Goal: Task Accomplishment & Management: Use online tool/utility

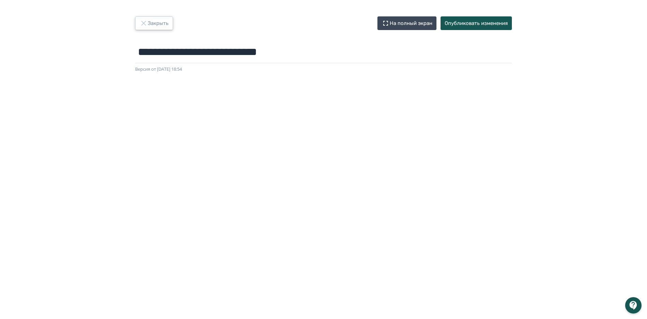
click at [151, 24] on button "Закрыть" at bounding box center [154, 23] width 38 height 14
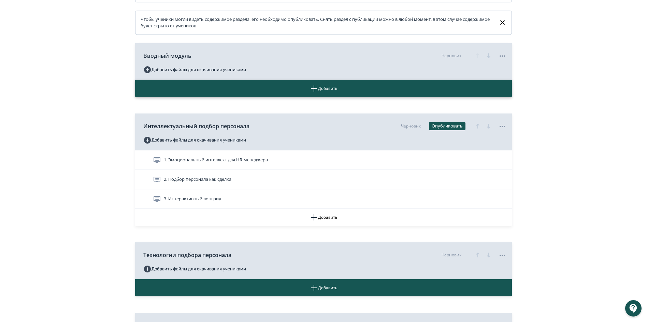
scroll to position [171, 0]
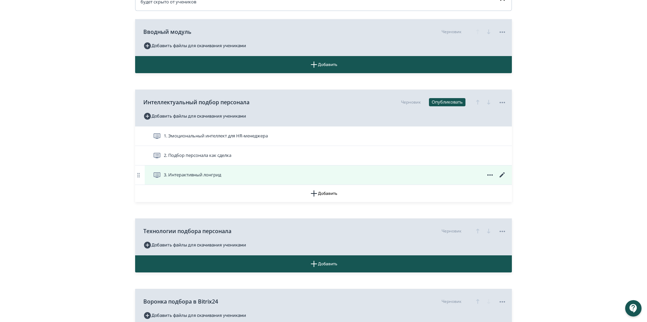
click at [249, 178] on div "3. Интерактивный лонгрид" at bounding box center [330, 175] width 354 height 8
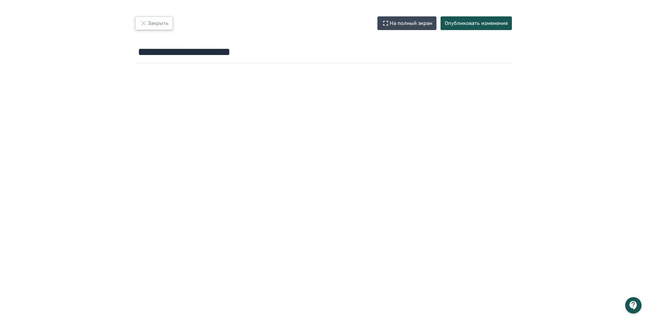
click at [162, 20] on button "Закрыть" at bounding box center [154, 23] width 38 height 14
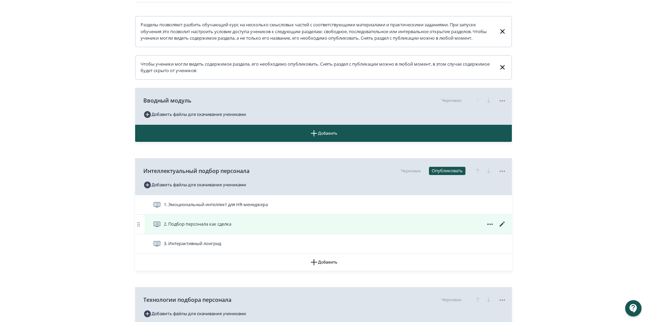
scroll to position [102, 0]
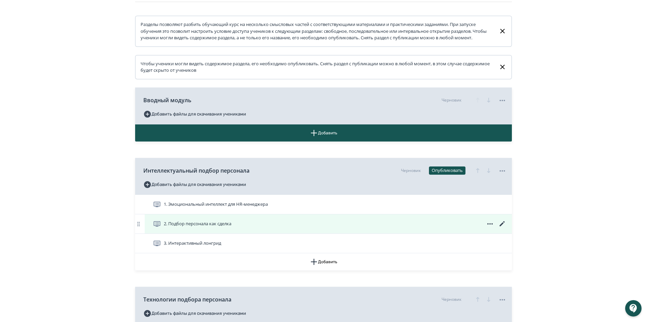
click at [499, 228] on icon at bounding box center [502, 223] width 8 height 8
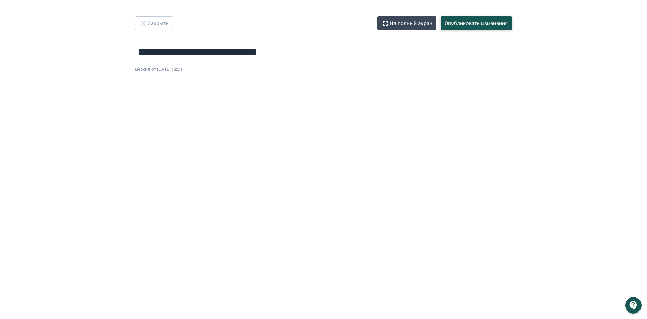
click at [462, 25] on button "Опубликовать изменения" at bounding box center [476, 23] width 71 height 14
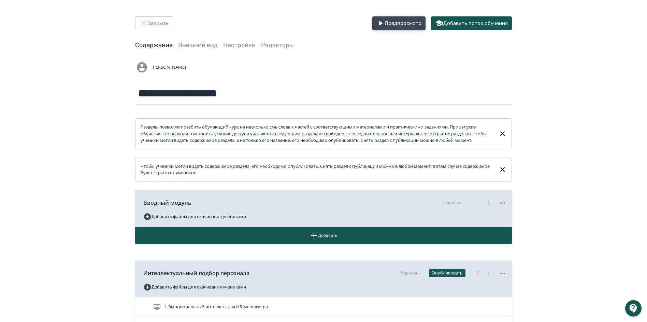
click at [387, 26] on button "Предпросмотр" at bounding box center [398, 23] width 53 height 14
